Goal: Navigation & Orientation: Find specific page/section

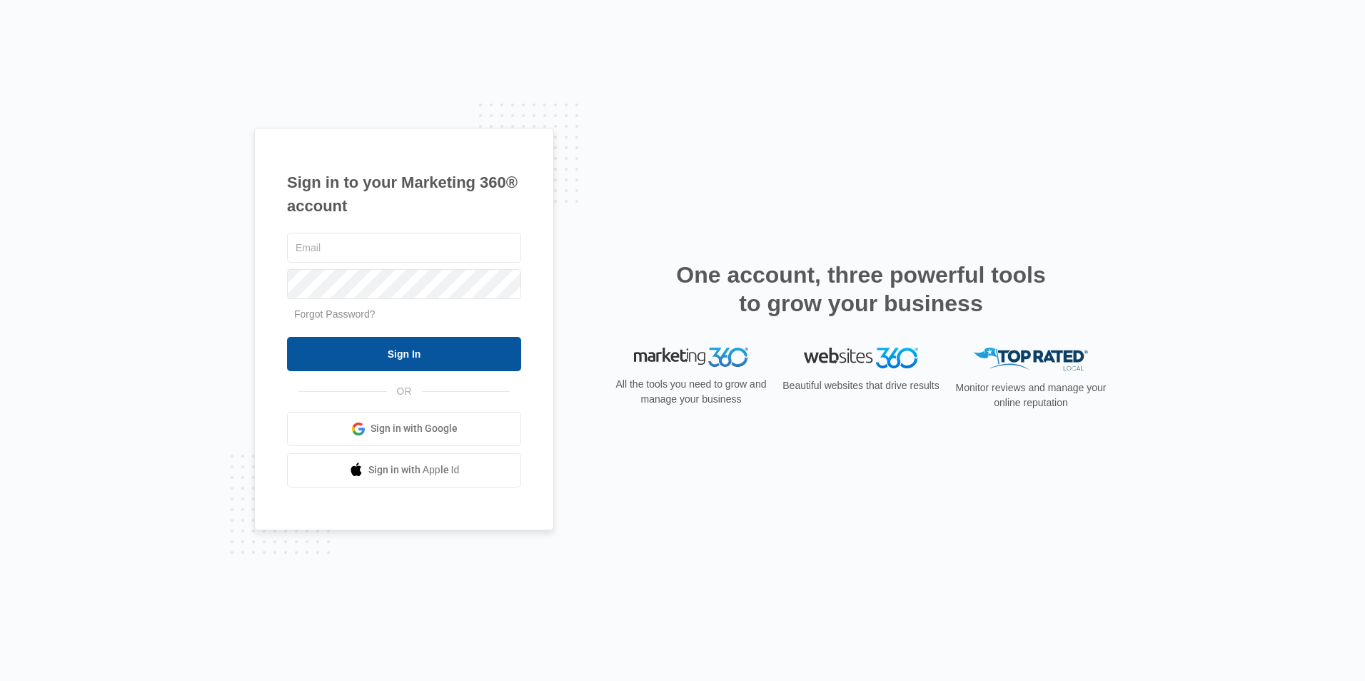
type input "[EMAIL_ADDRESS][DOMAIN_NAME]"
click at [358, 345] on input "Sign In" at bounding box center [404, 354] width 234 height 34
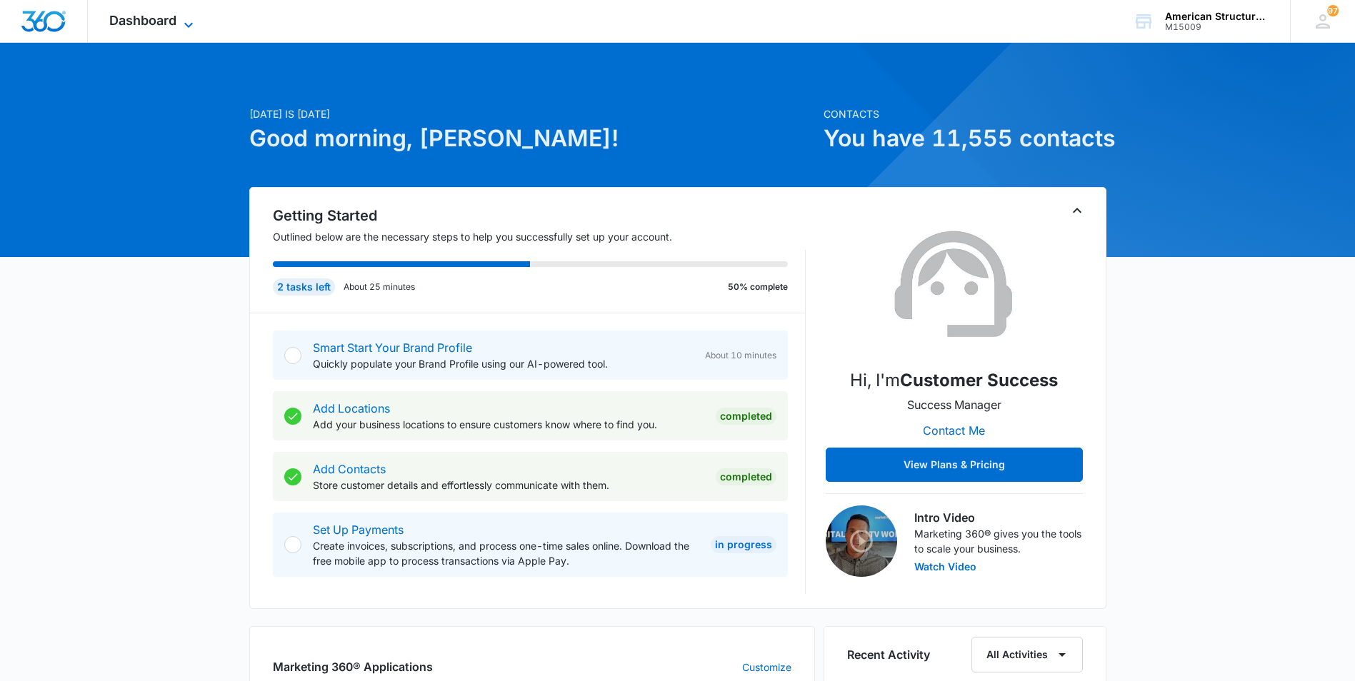
click at [129, 22] on span "Dashboard" at bounding box center [142, 20] width 67 height 15
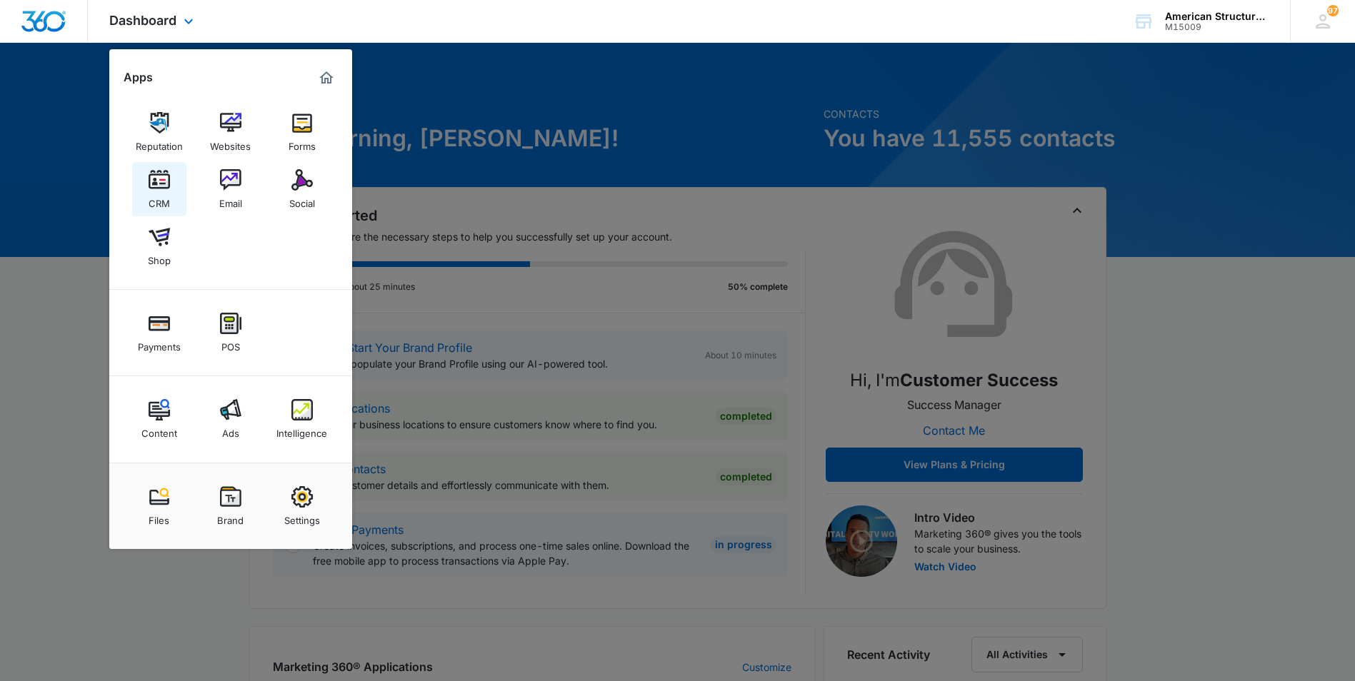
click at [161, 178] on img at bounding box center [159, 179] width 21 height 21
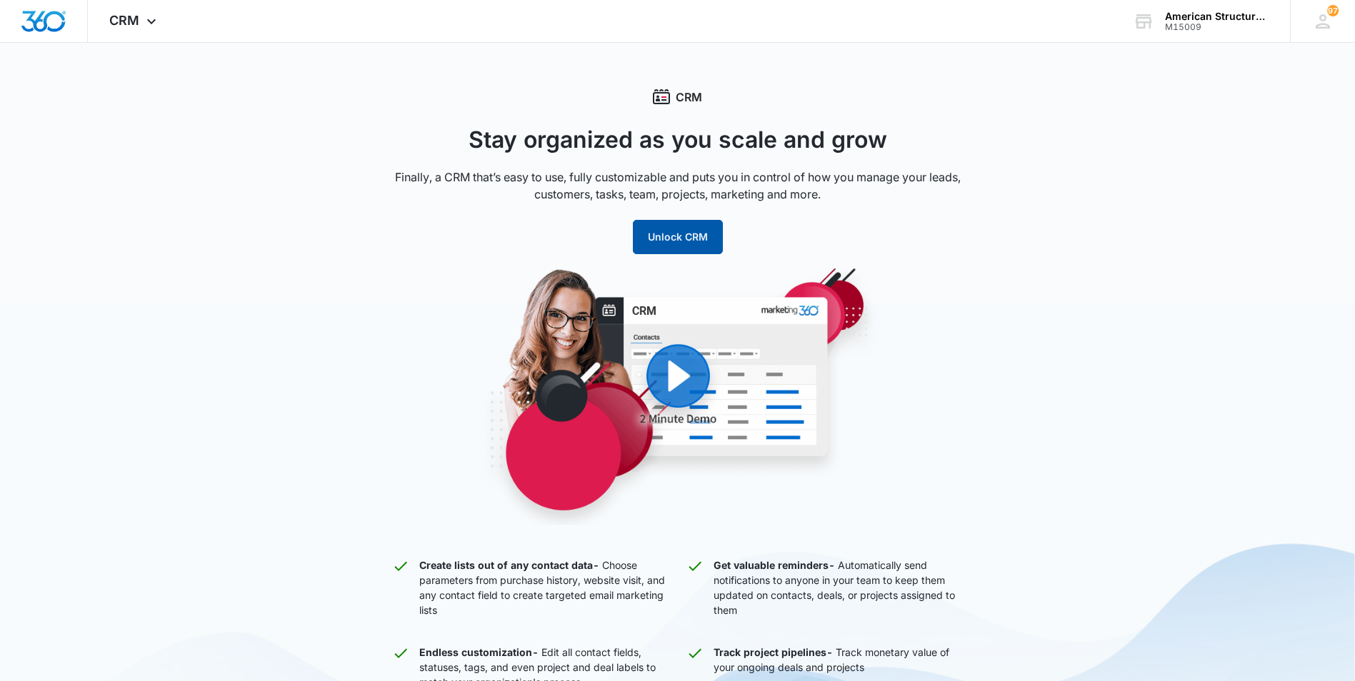
click at [700, 239] on button "Unlock CRM" at bounding box center [678, 237] width 90 height 34
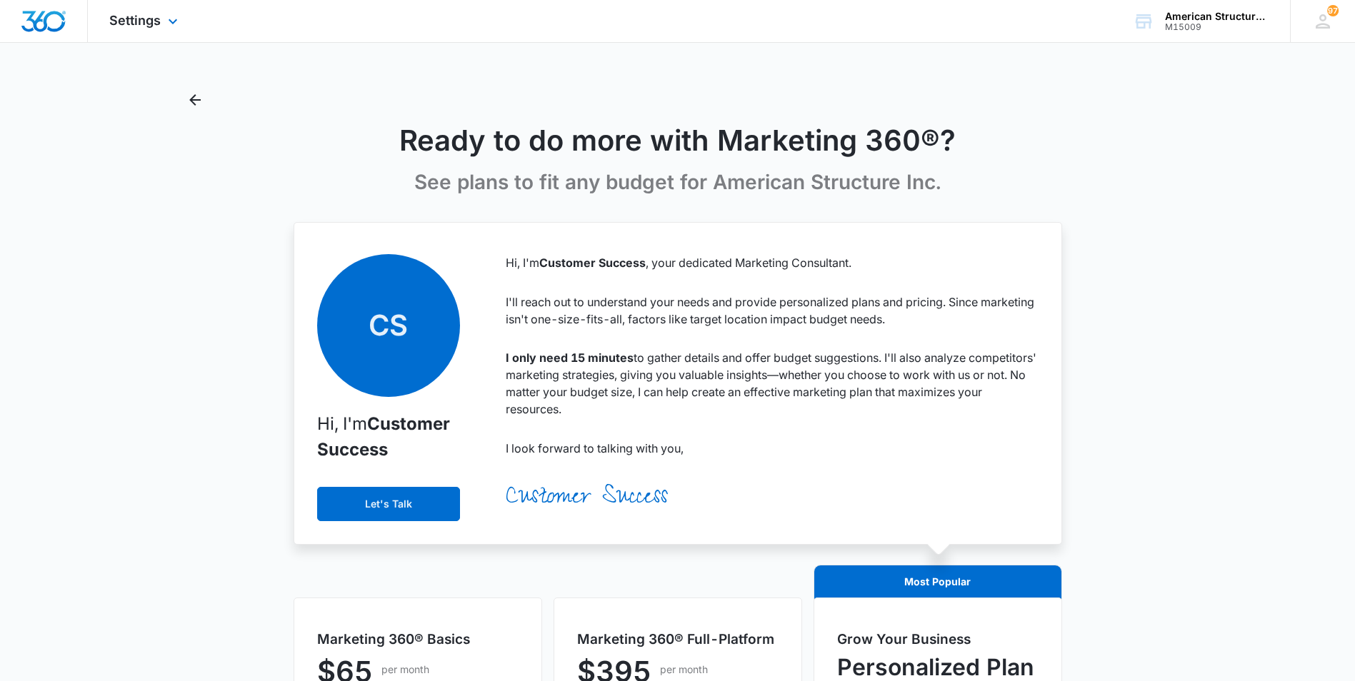
click at [155, 28] on div "Settings Apps Reputation Websites Forms CRM Email Social Shop Payments POS Cont…" at bounding box center [145, 21] width 115 height 42
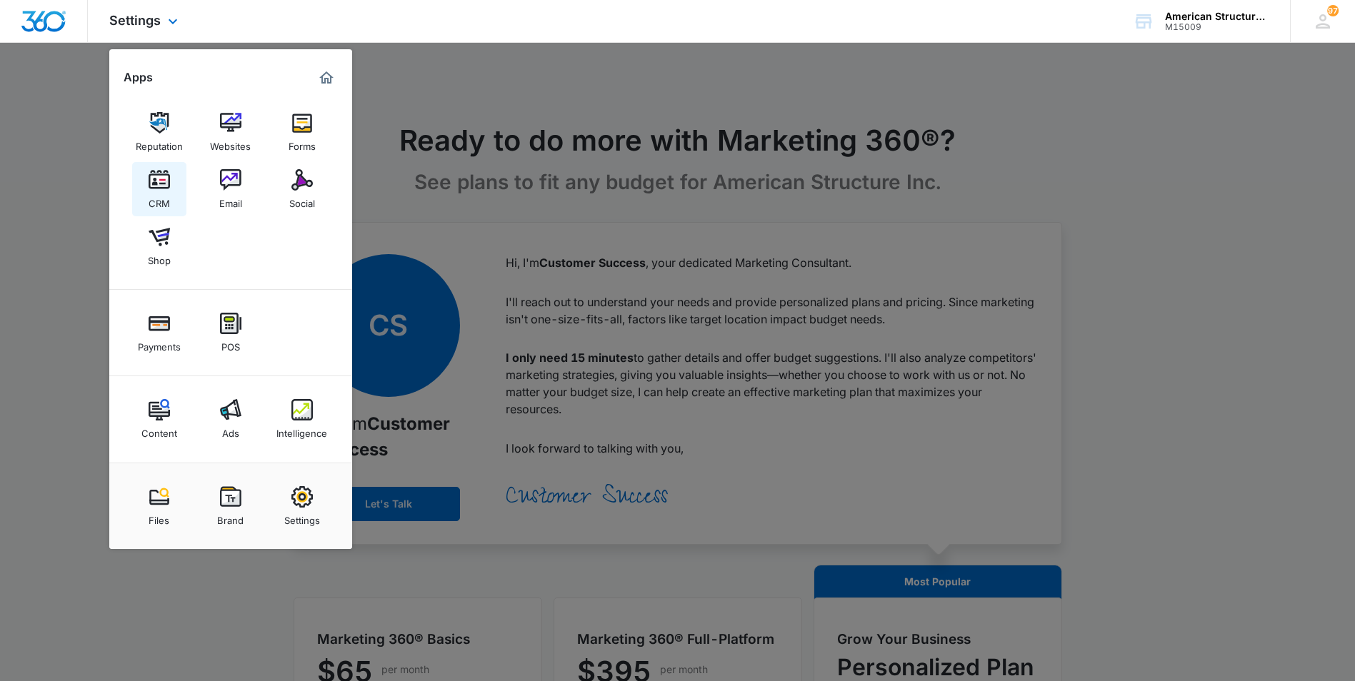
click at [156, 187] on img at bounding box center [159, 179] width 21 height 21
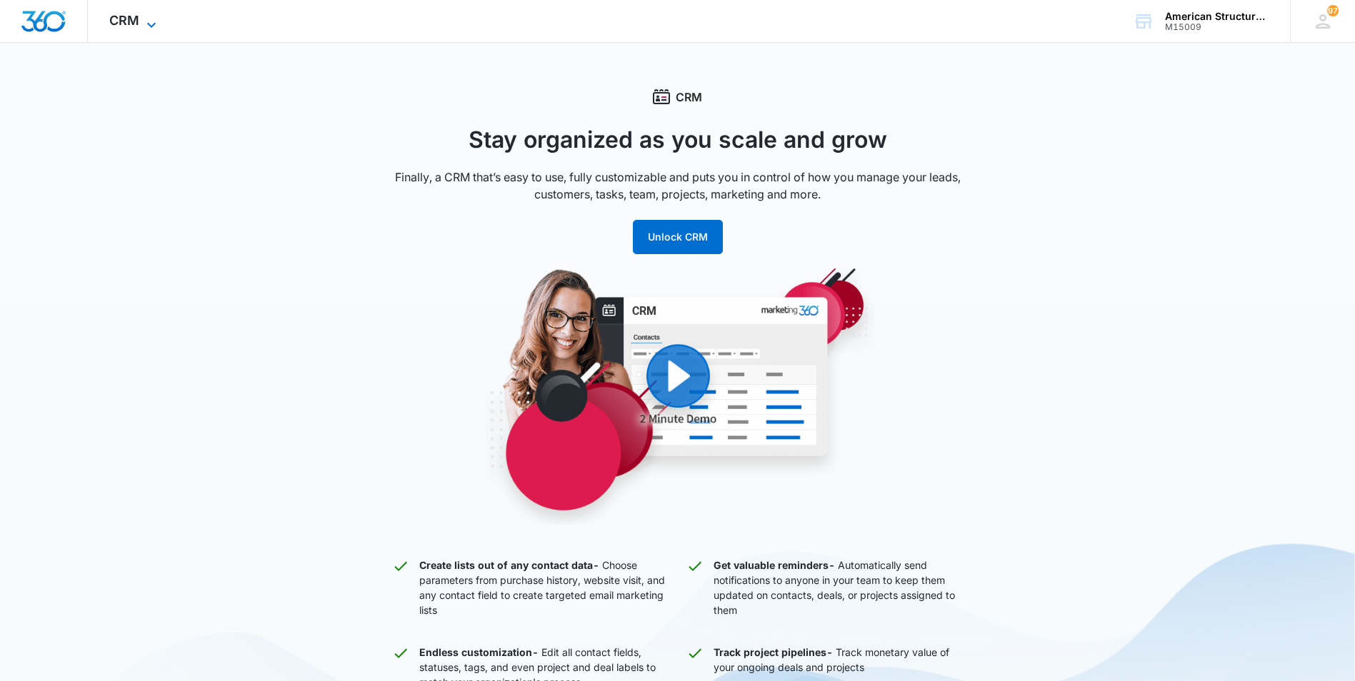
click at [114, 16] on span "CRM" at bounding box center [124, 20] width 30 height 15
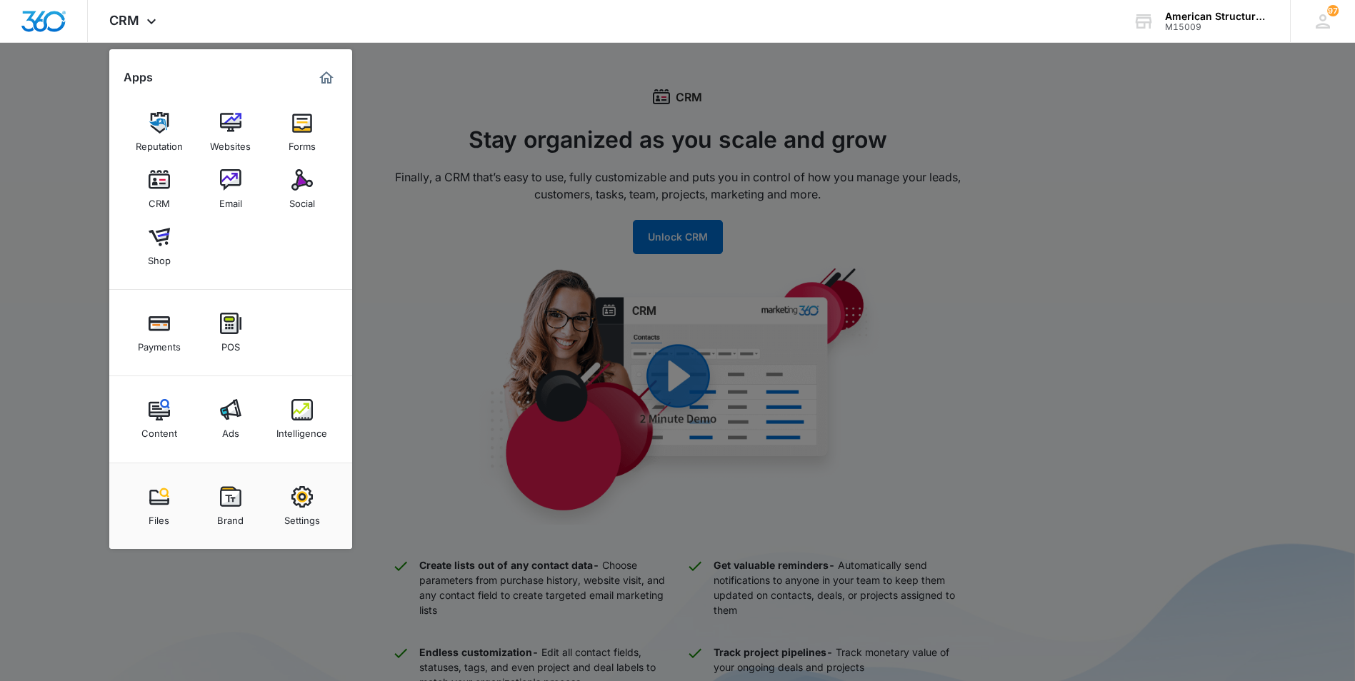
click at [578, 175] on div at bounding box center [677, 340] width 1355 height 681
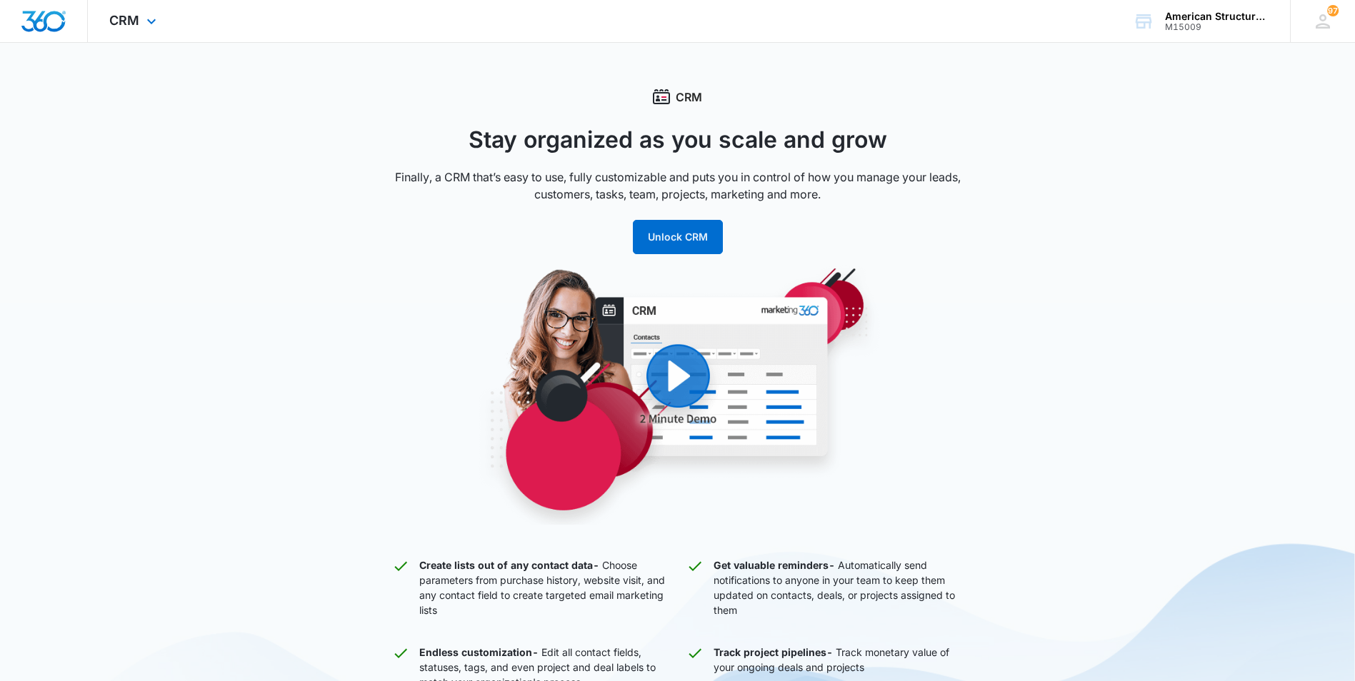
click at [47, 12] on img "Dashboard" at bounding box center [44, 21] width 46 height 21
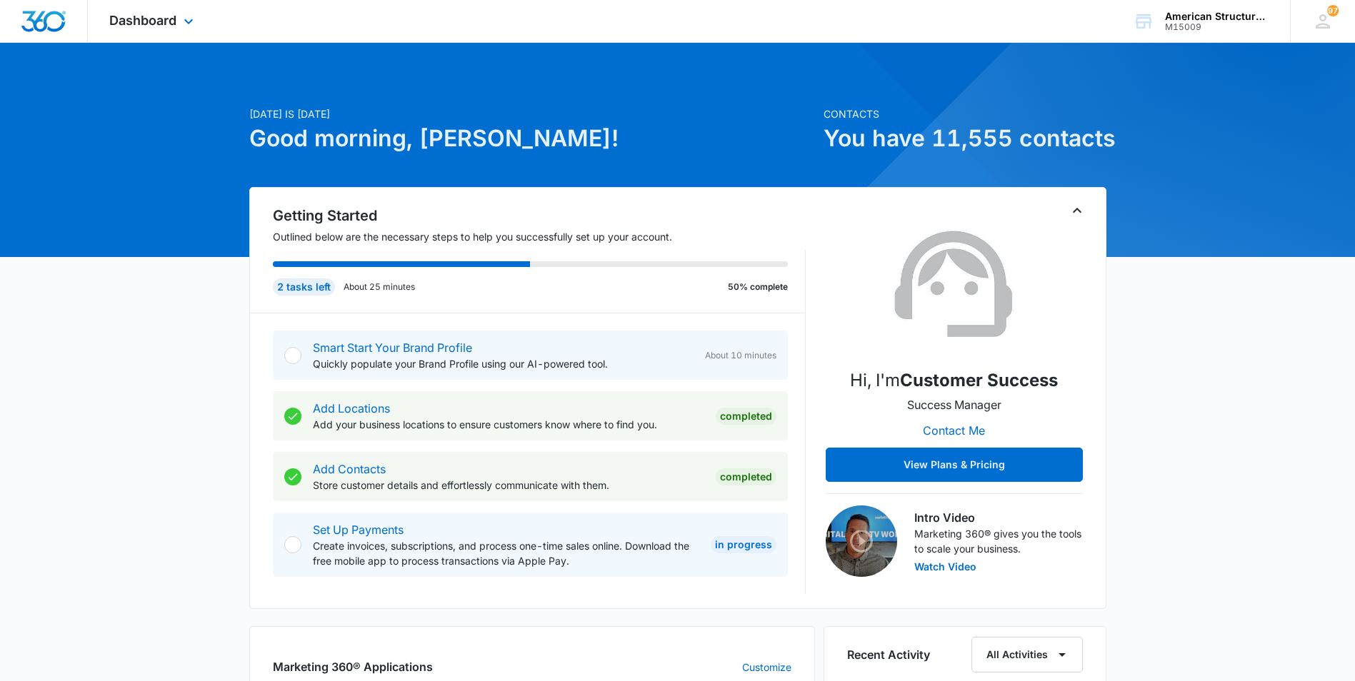
click at [195, 34] on div "Dashboard Apps Reputation Websites Forms CRM Email Social Shop Payments POS Con…" at bounding box center [153, 21] width 131 height 42
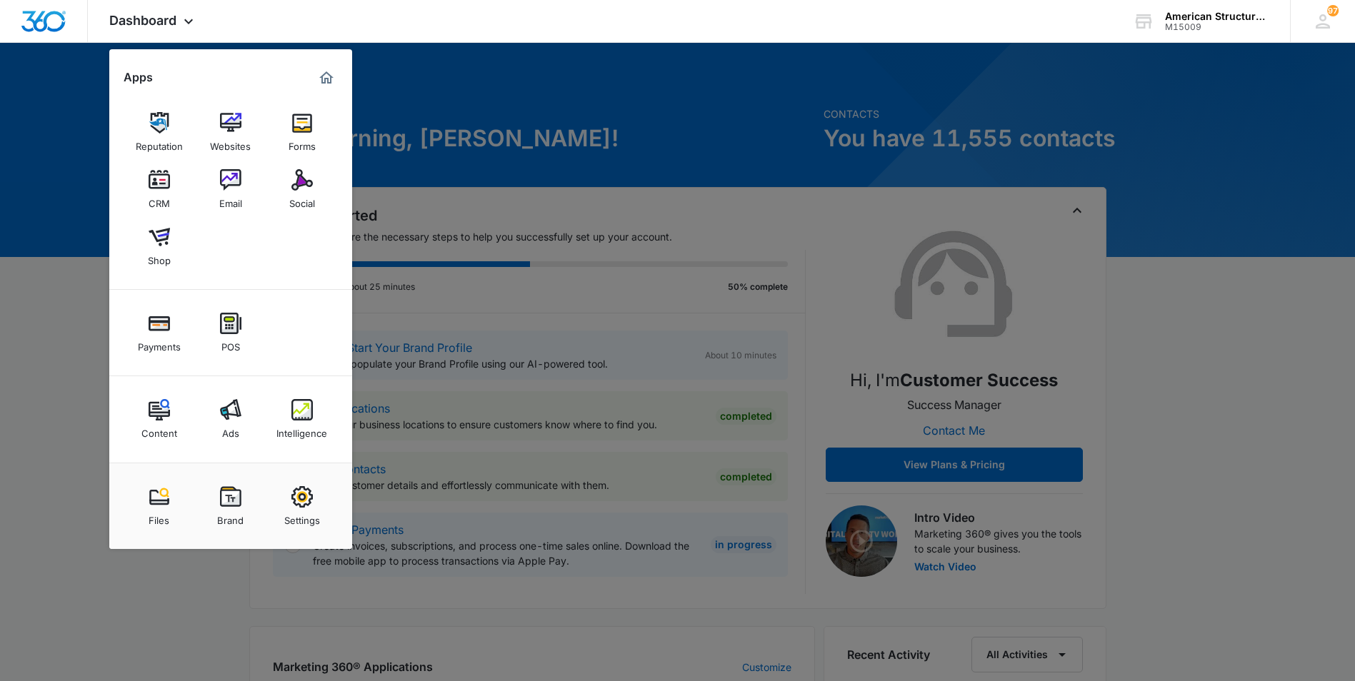
click at [599, 107] on div at bounding box center [677, 340] width 1355 height 681
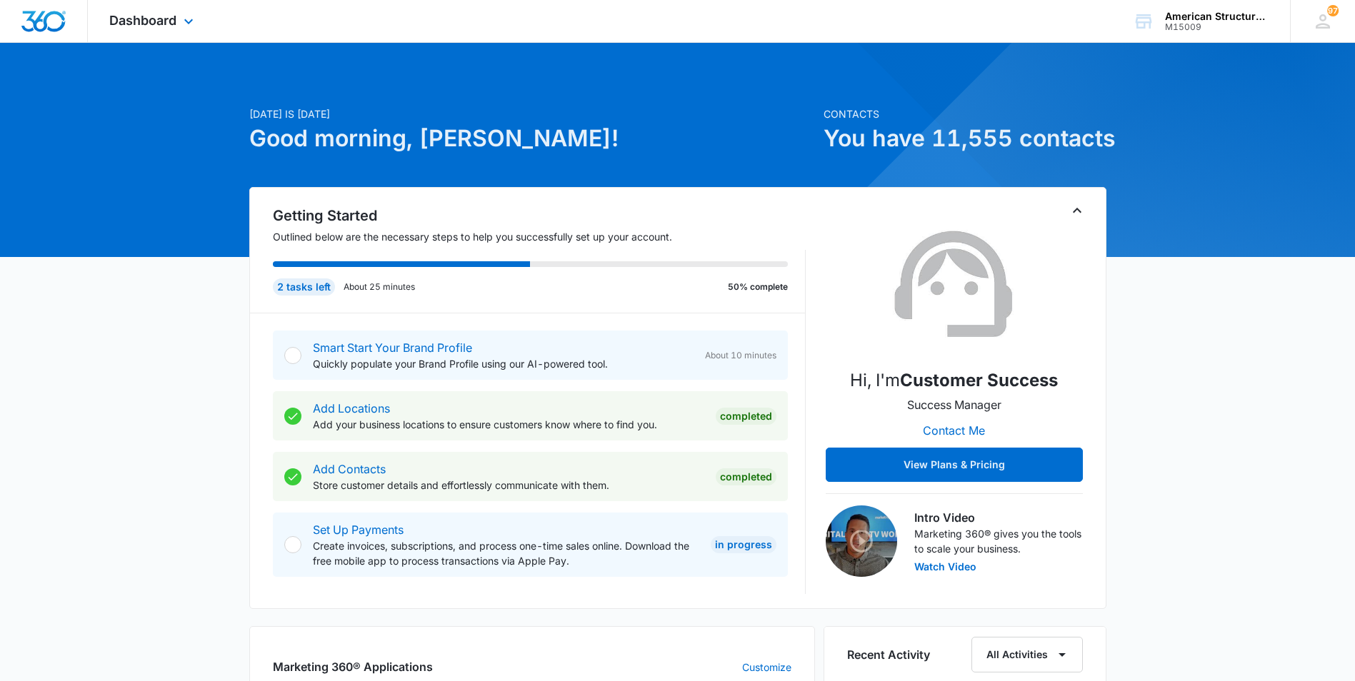
click at [158, 30] on div "Dashboard Apps Reputation Websites Forms CRM Email Social Shop Payments POS Con…" at bounding box center [153, 21] width 131 height 42
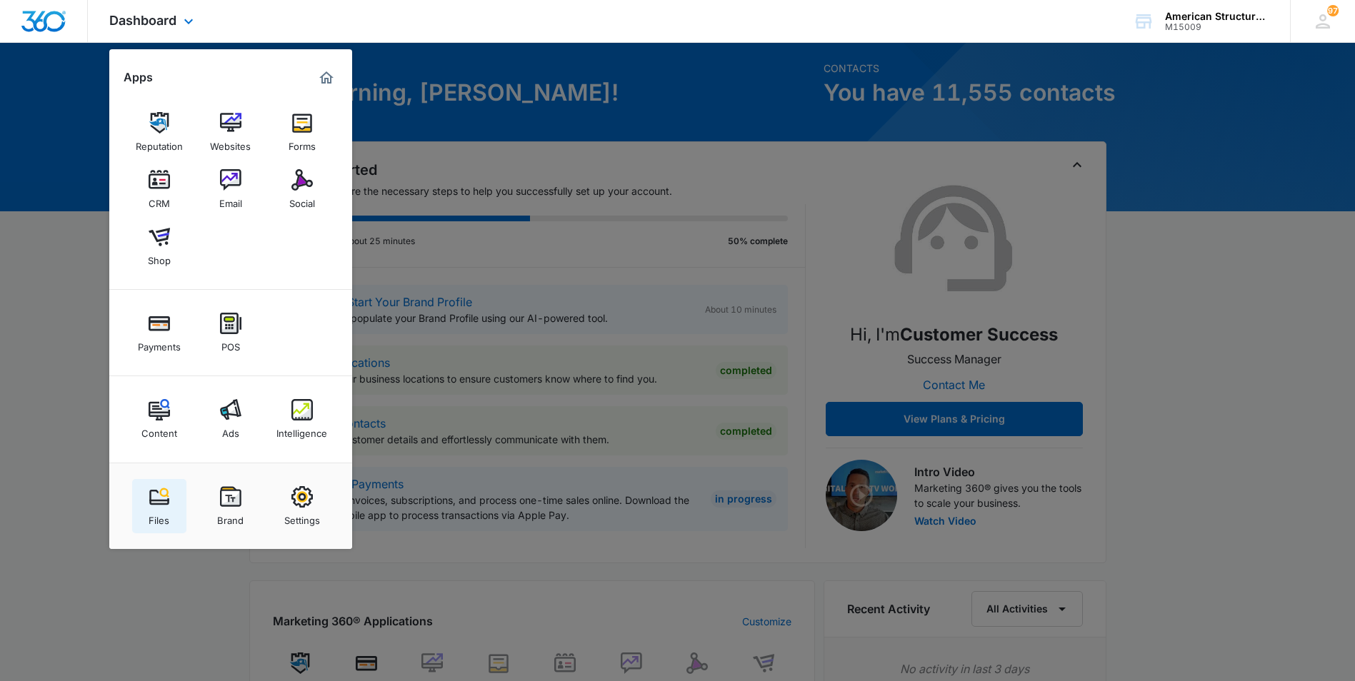
scroll to position [71, 0]
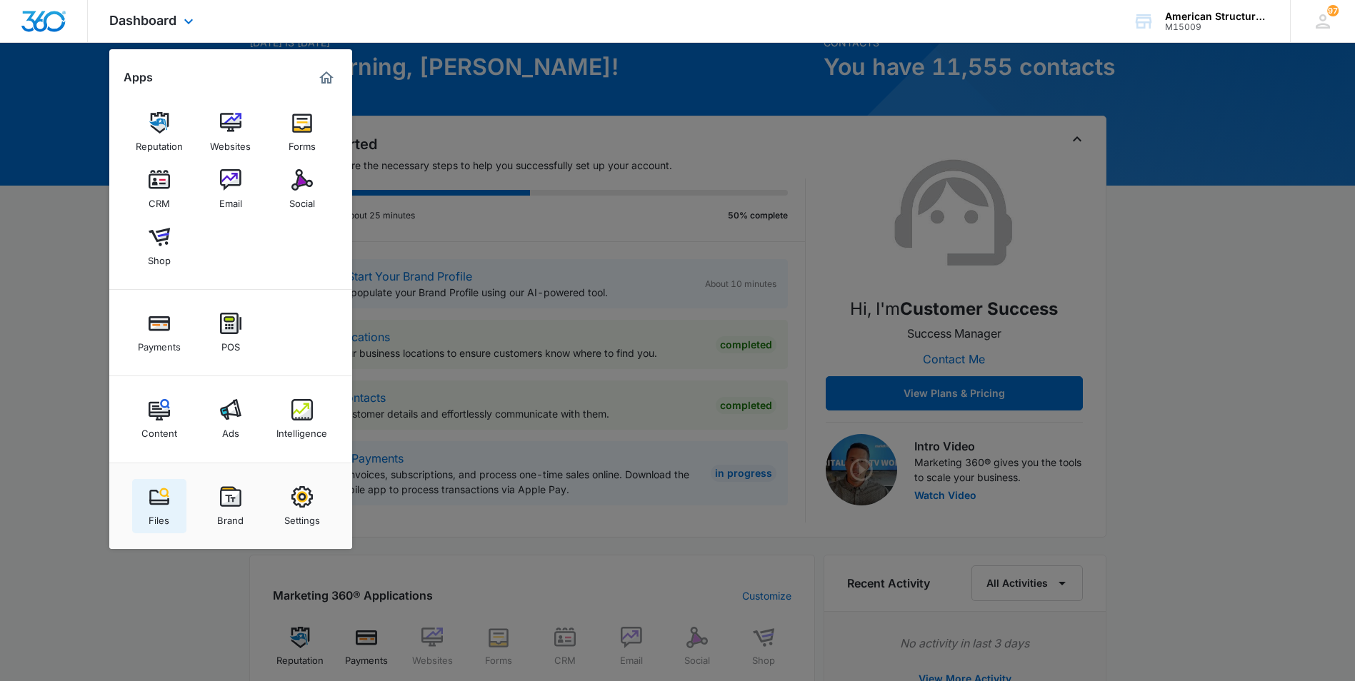
click at [164, 501] on img at bounding box center [159, 496] width 21 height 21
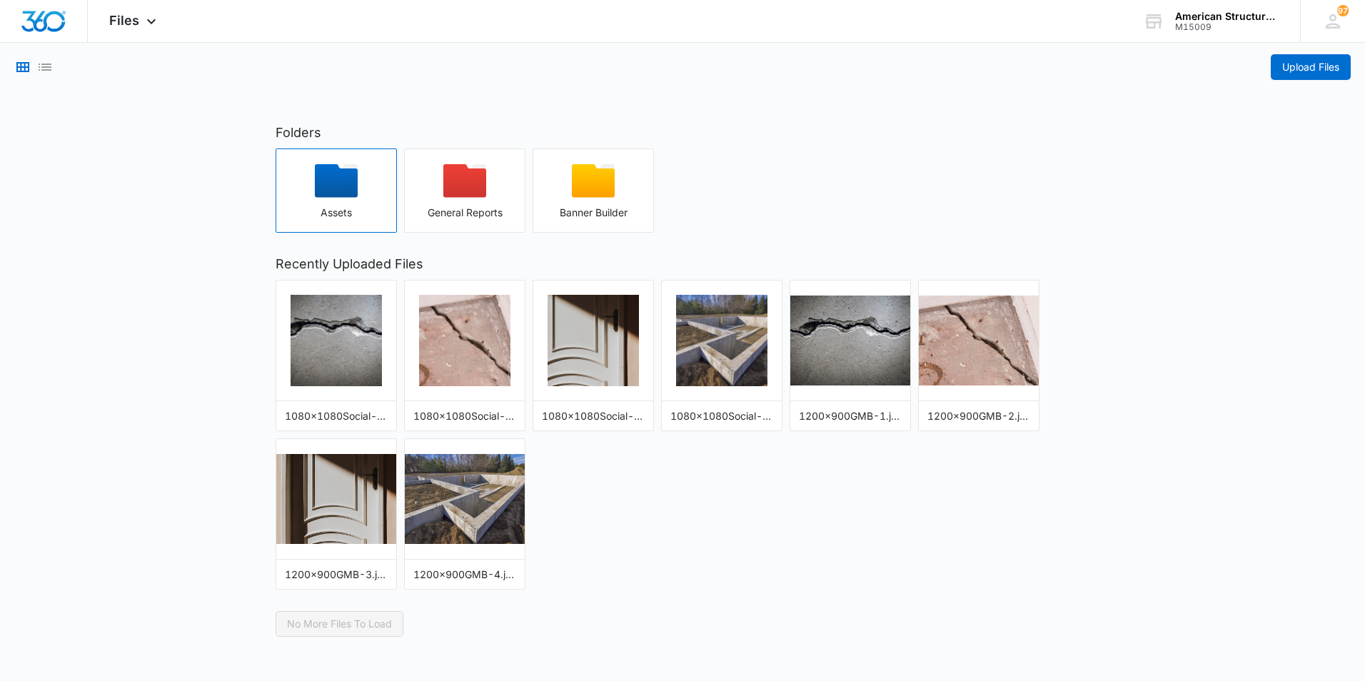
click at [369, 194] on div "button" at bounding box center [336, 185] width 120 height 43
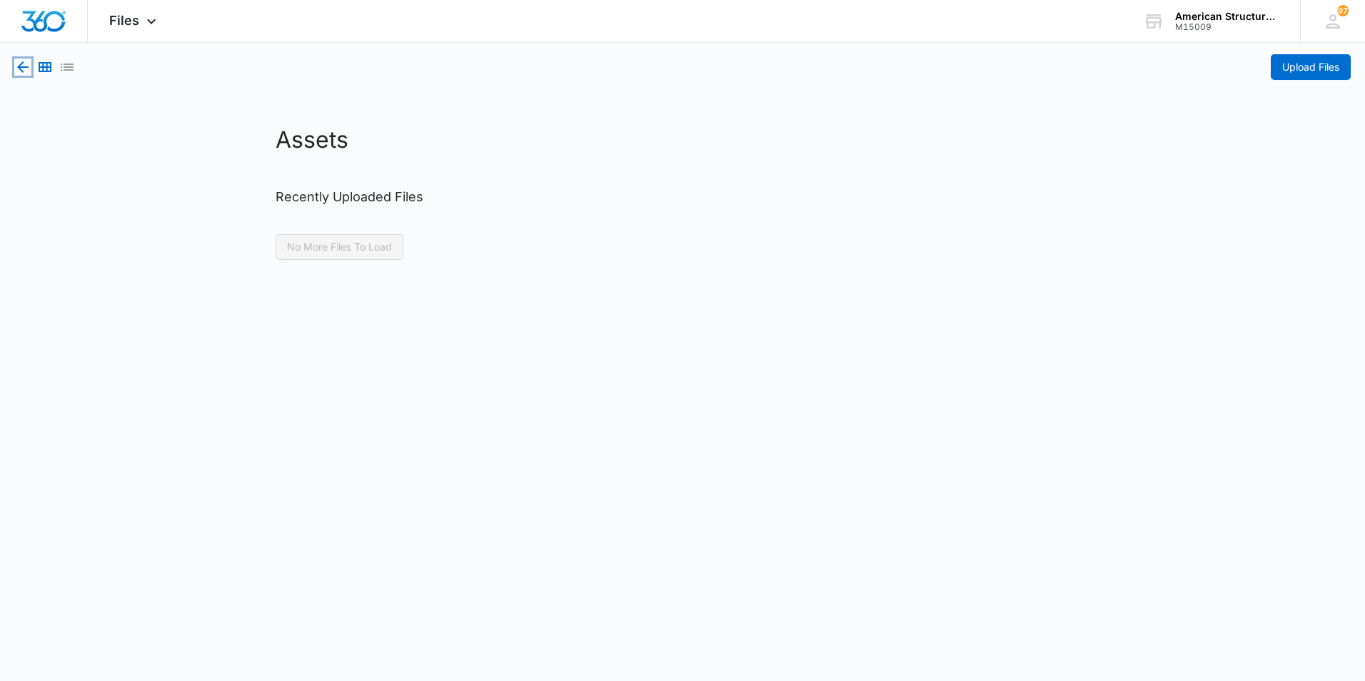
click at [26, 69] on icon "button" at bounding box center [22, 67] width 17 height 17
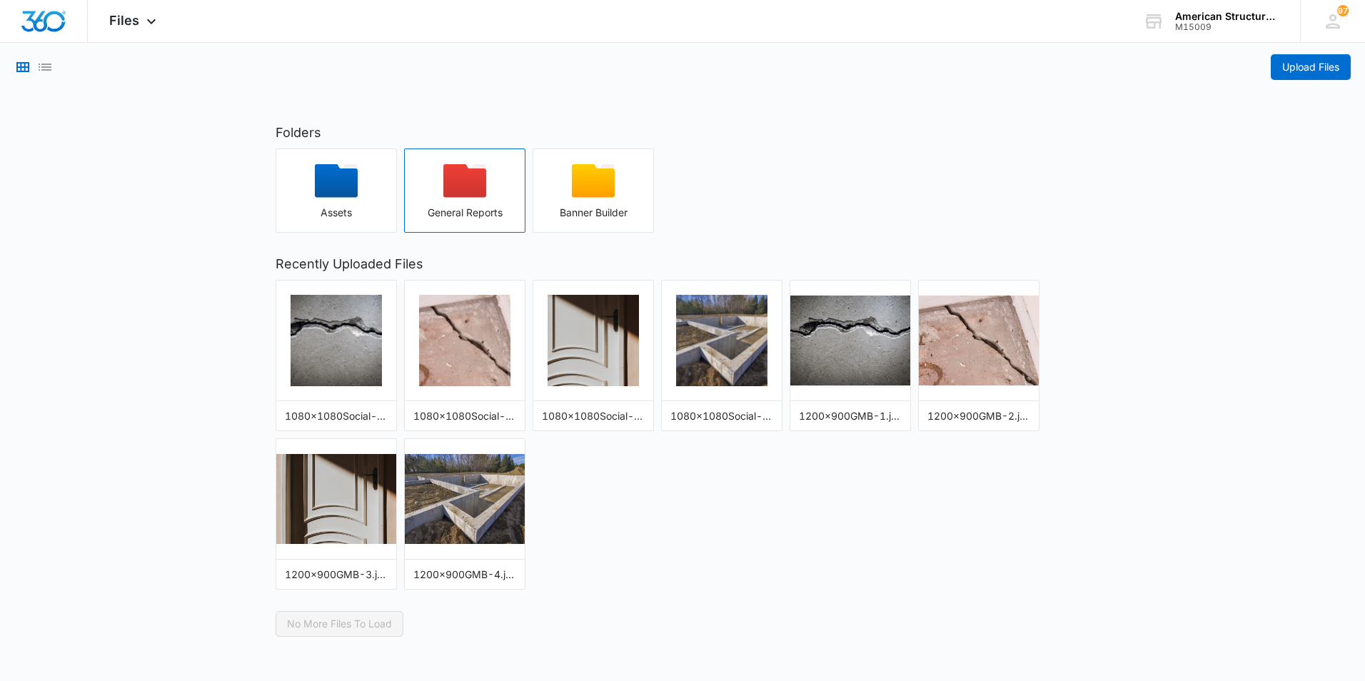
click at [513, 199] on div "button" at bounding box center [465, 185] width 120 height 43
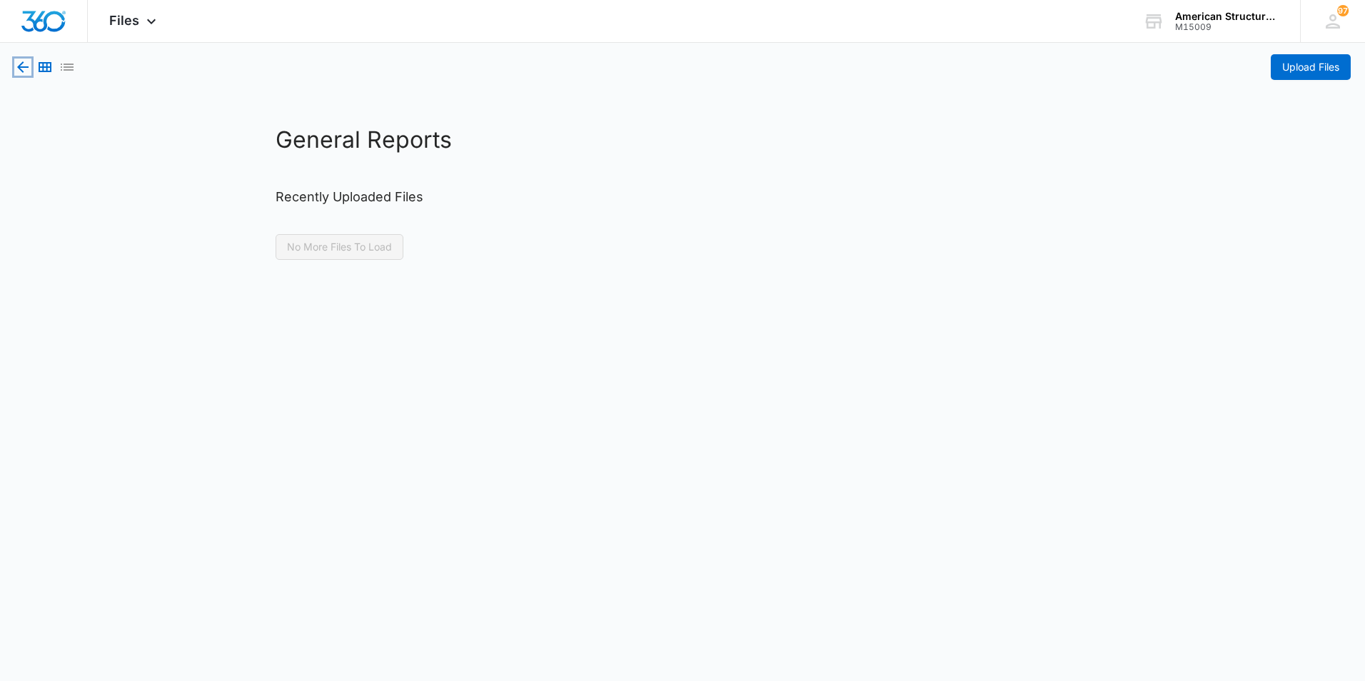
click at [15, 69] on icon "button" at bounding box center [22, 67] width 17 height 17
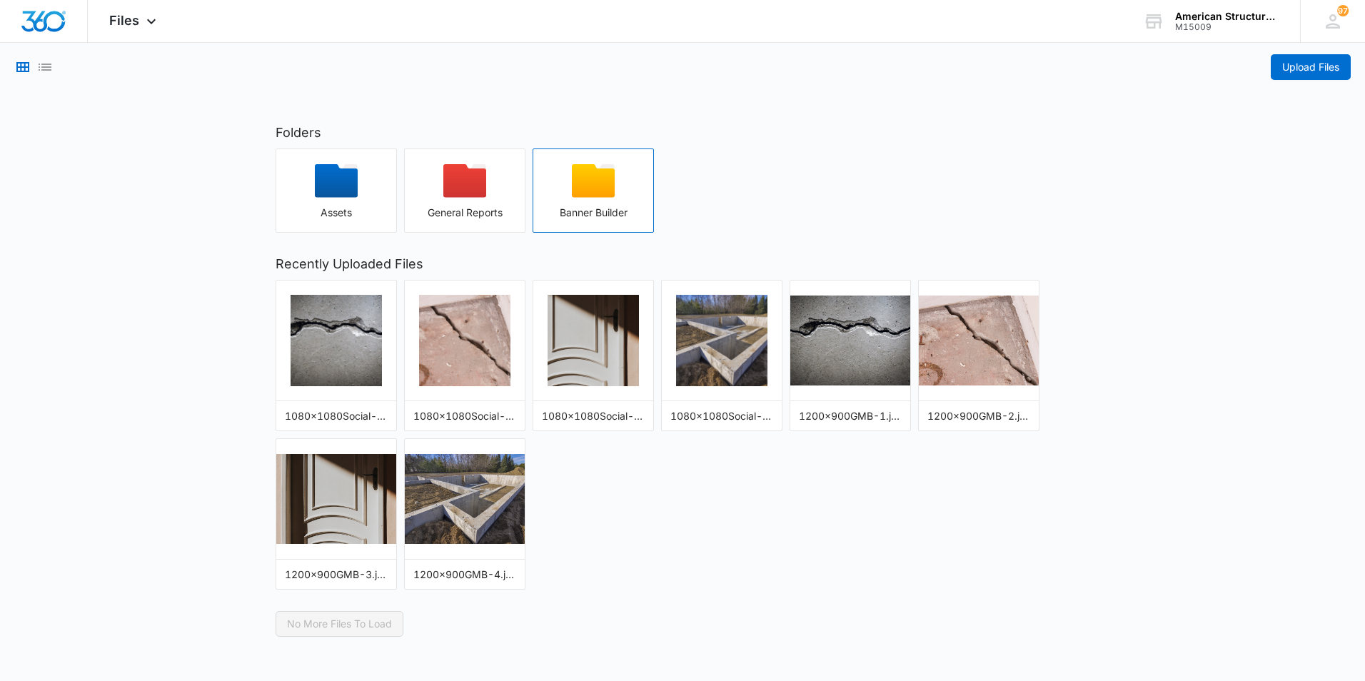
click at [651, 198] on div "button" at bounding box center [593, 185] width 120 height 43
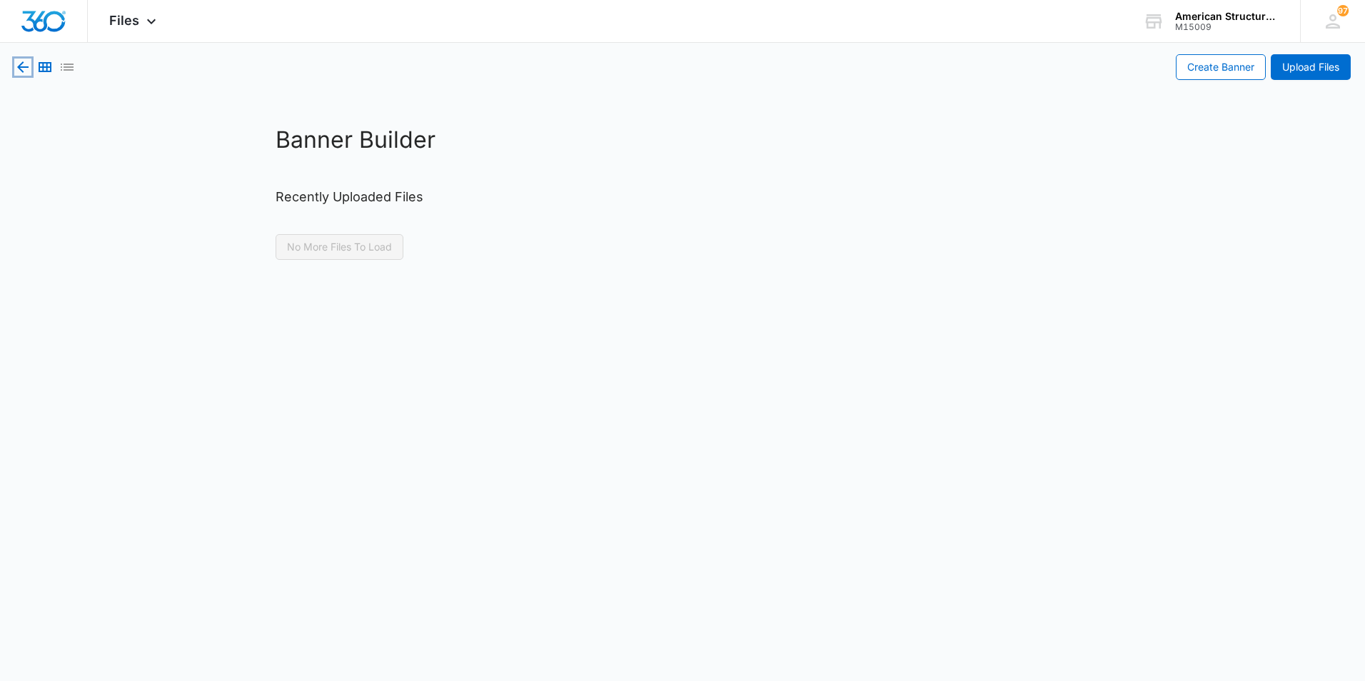
click at [23, 67] on icon "button" at bounding box center [22, 66] width 11 height 11
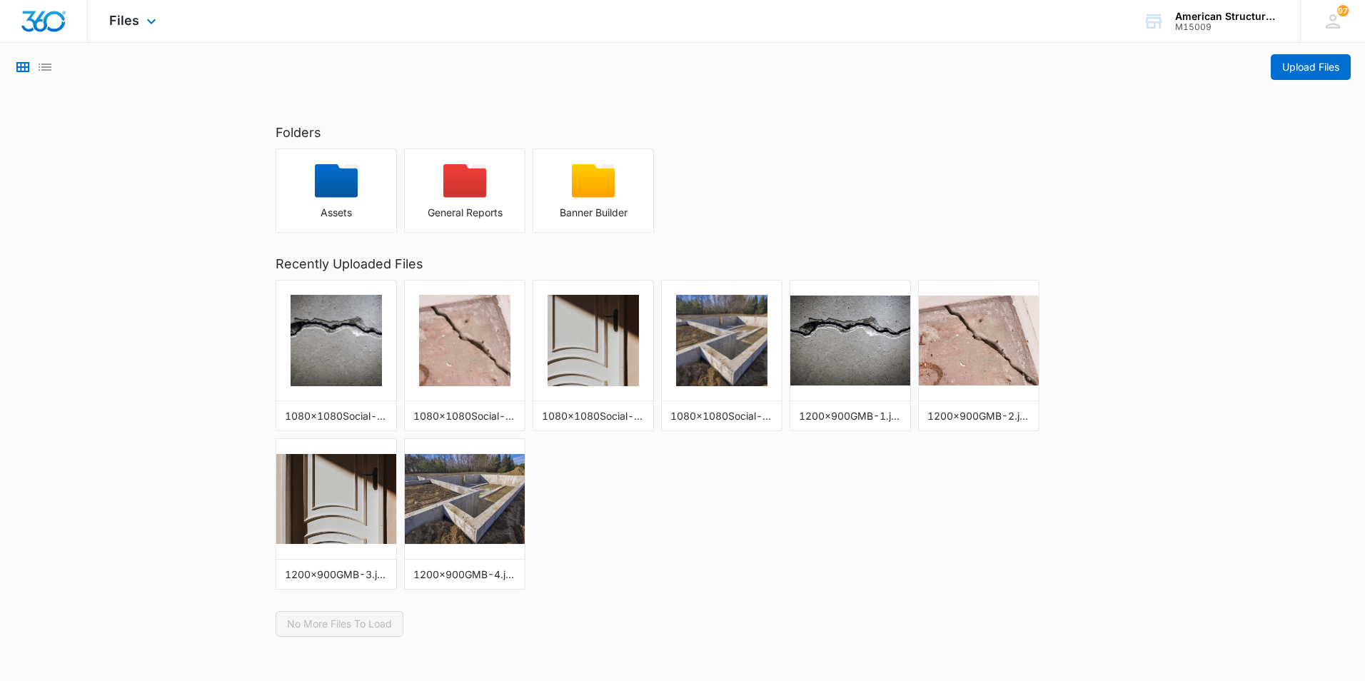
click at [111, 34] on div "Files Apps Reputation Websites Forms CRM Email Social Shop Payments POS Content…" at bounding box center [135, 21] width 94 height 42
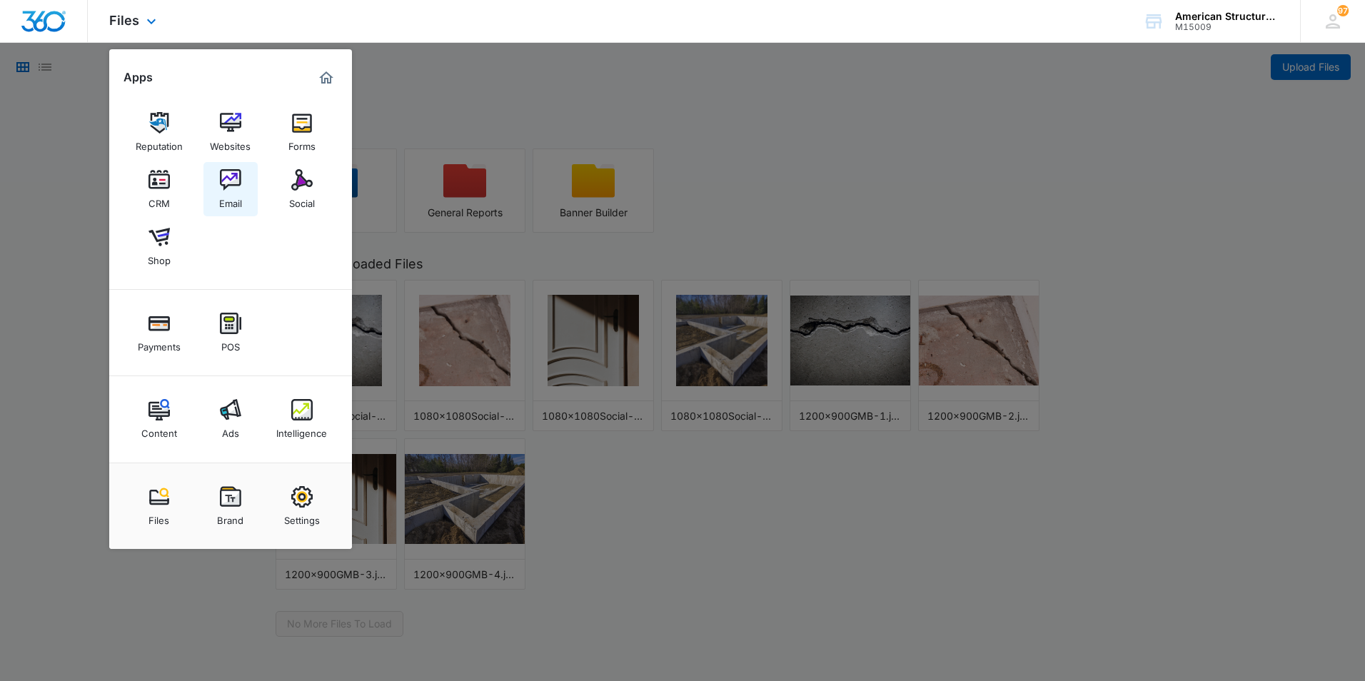
click at [237, 189] on img at bounding box center [230, 179] width 21 height 21
